Goal: Information Seeking & Learning: Learn about a topic

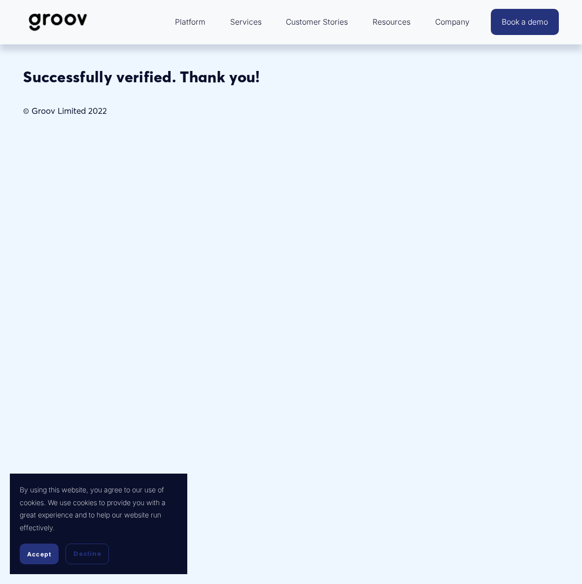
click at [44, 558] on button "Accept" at bounding box center [39, 553] width 39 height 21
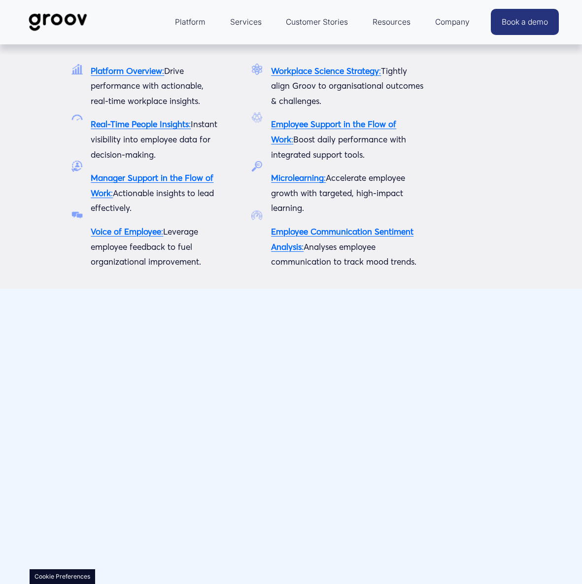
click at [194, 26] on span "Platform" at bounding box center [190, 22] width 31 height 14
click at [197, 24] on span "Platform" at bounding box center [190, 22] width 31 height 14
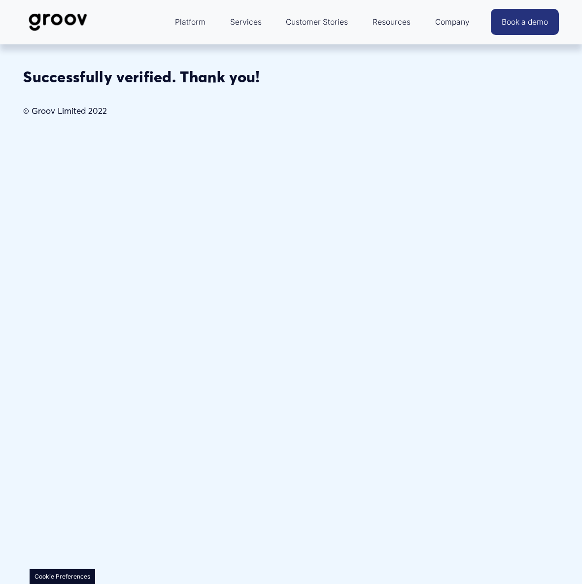
click at [243, 22] on link "Services" at bounding box center [245, 22] width 41 height 24
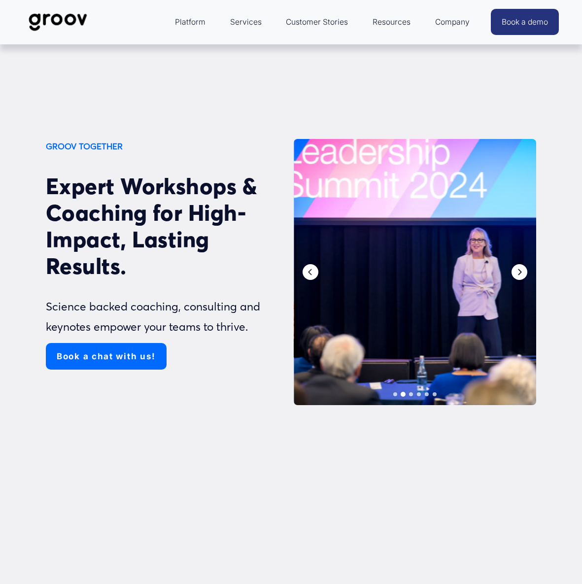
click at [520, 274] on icon "Next" at bounding box center [519, 272] width 8 height 8
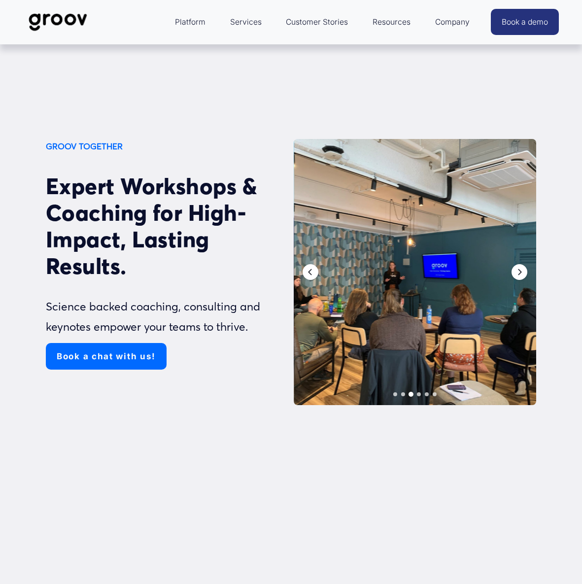
click at [402, 272] on div at bounding box center [415, 272] width 242 height 266
click at [516, 274] on icon "Next" at bounding box center [519, 272] width 8 height 8
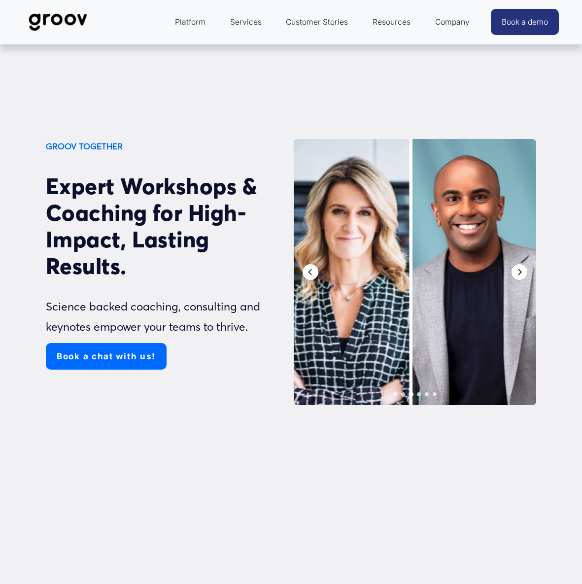
click at [518, 274] on icon "Next" at bounding box center [519, 272] width 3 height 6
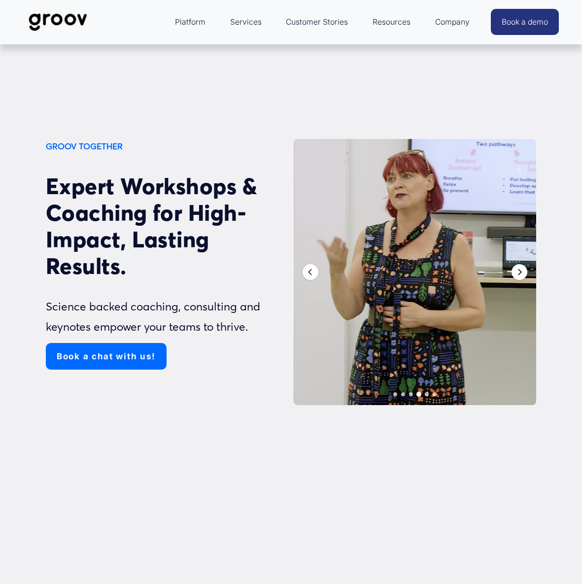
click at [518, 274] on icon "Next" at bounding box center [519, 272] width 3 height 6
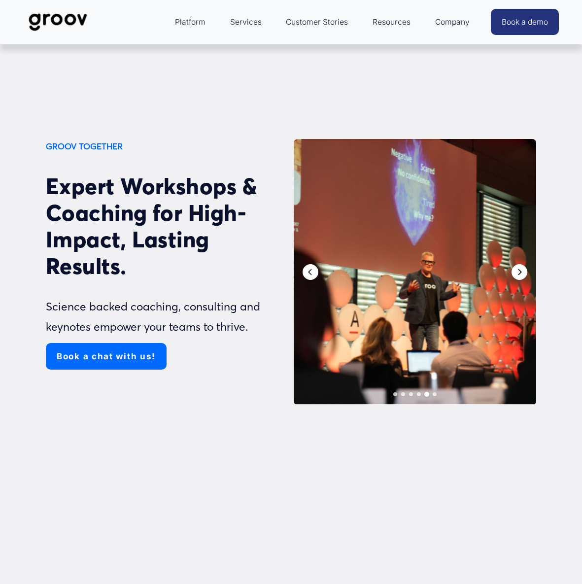
click at [518, 272] on icon "Next" at bounding box center [519, 272] width 8 height 8
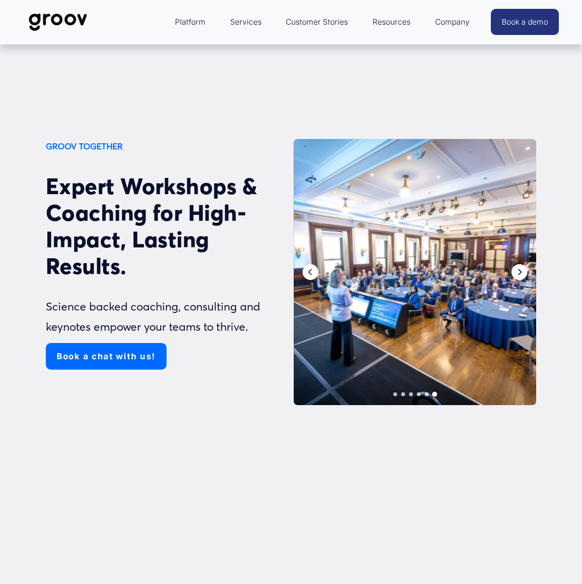
click at [518, 272] on icon "Next" at bounding box center [519, 272] width 8 height 8
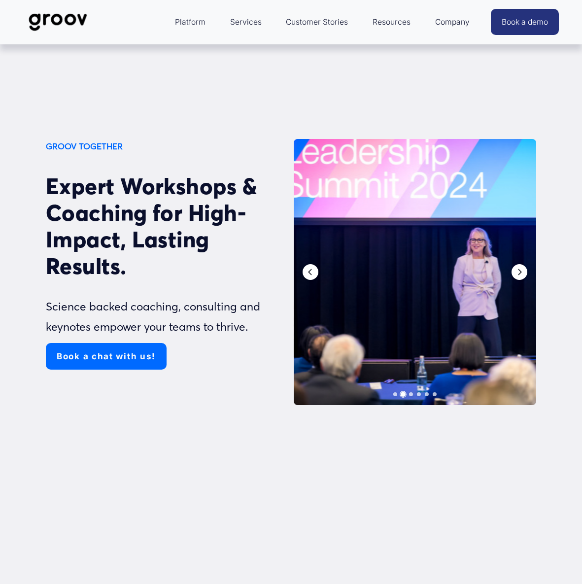
click at [255, 25] on link "Services" at bounding box center [245, 22] width 41 height 24
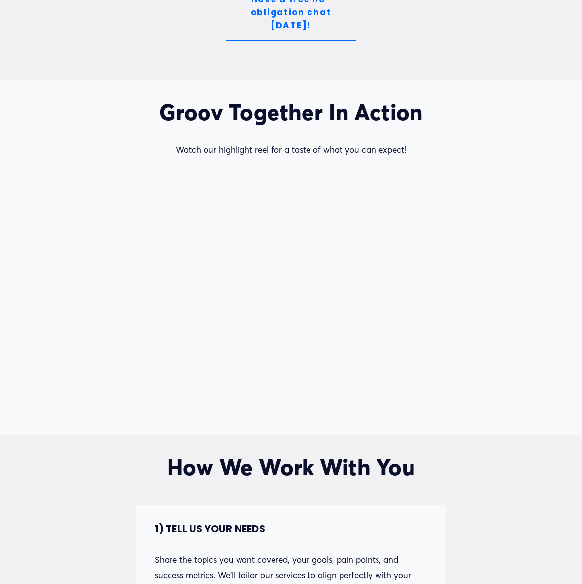
scroll to position [2667, 0]
